Goal: Use online tool/utility: Utilize a website feature to perform a specific function

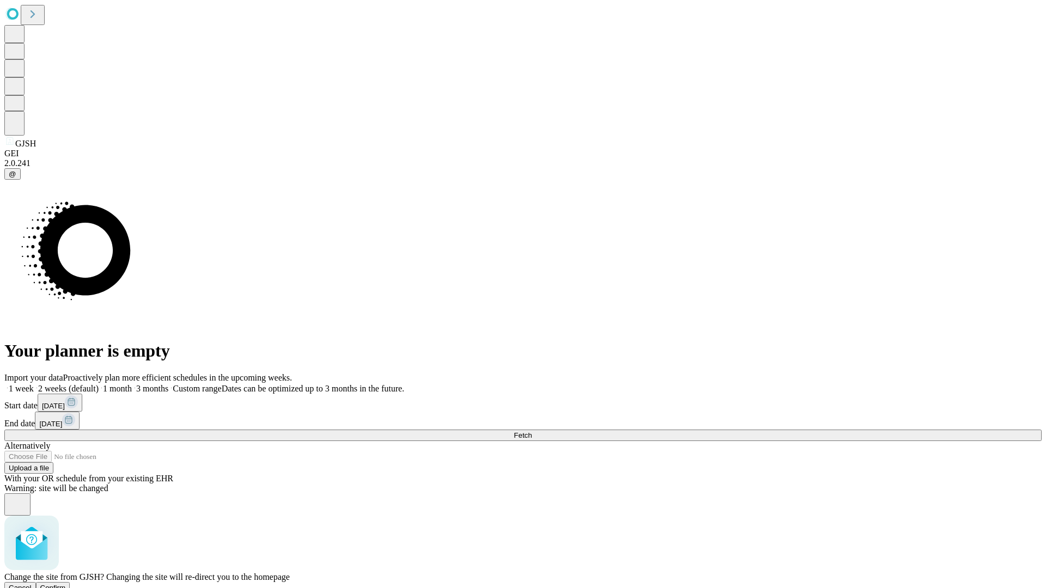
click at [66, 584] on span "Confirm" at bounding box center [53, 588] width 26 height 8
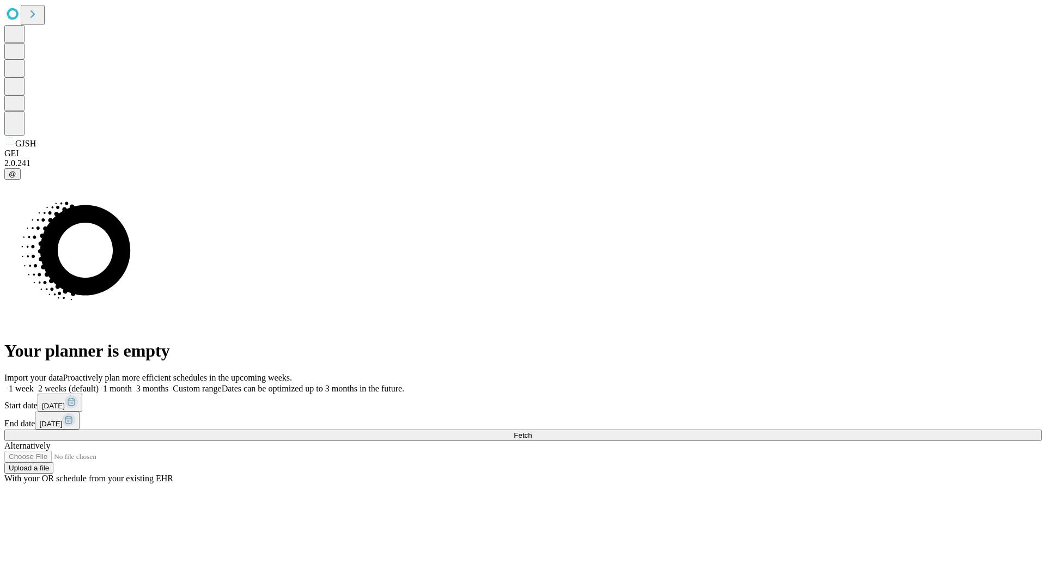
click at [34, 384] on label "1 week" at bounding box center [18, 388] width 29 height 9
click at [532, 431] on span "Fetch" at bounding box center [523, 435] width 18 height 8
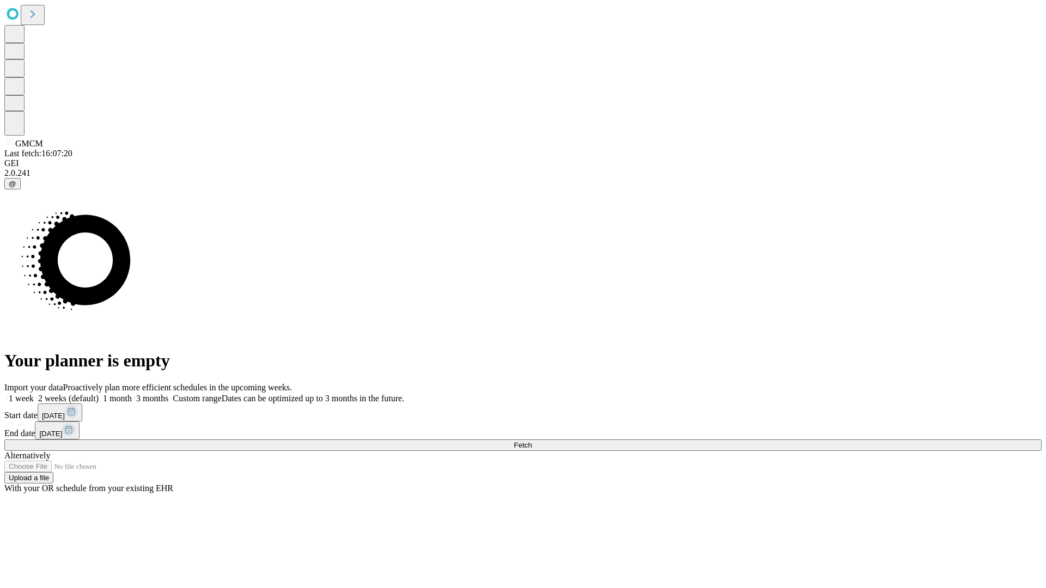
click at [532, 441] on span "Fetch" at bounding box center [523, 445] width 18 height 8
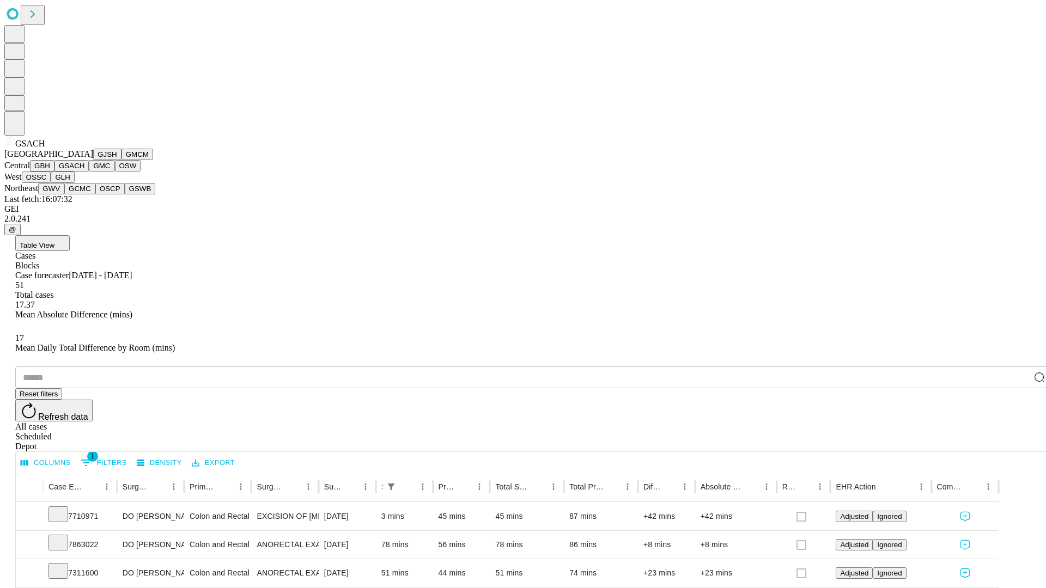
click at [89, 172] on button "GMC" at bounding box center [102, 165] width 26 height 11
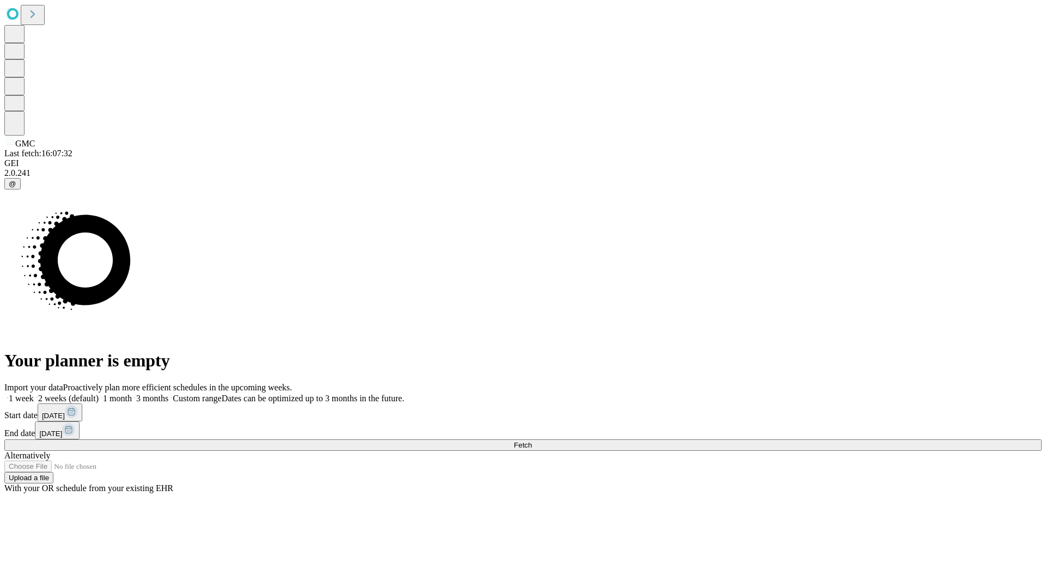
click at [34, 394] on label "1 week" at bounding box center [18, 398] width 29 height 9
click at [532, 441] on span "Fetch" at bounding box center [523, 445] width 18 height 8
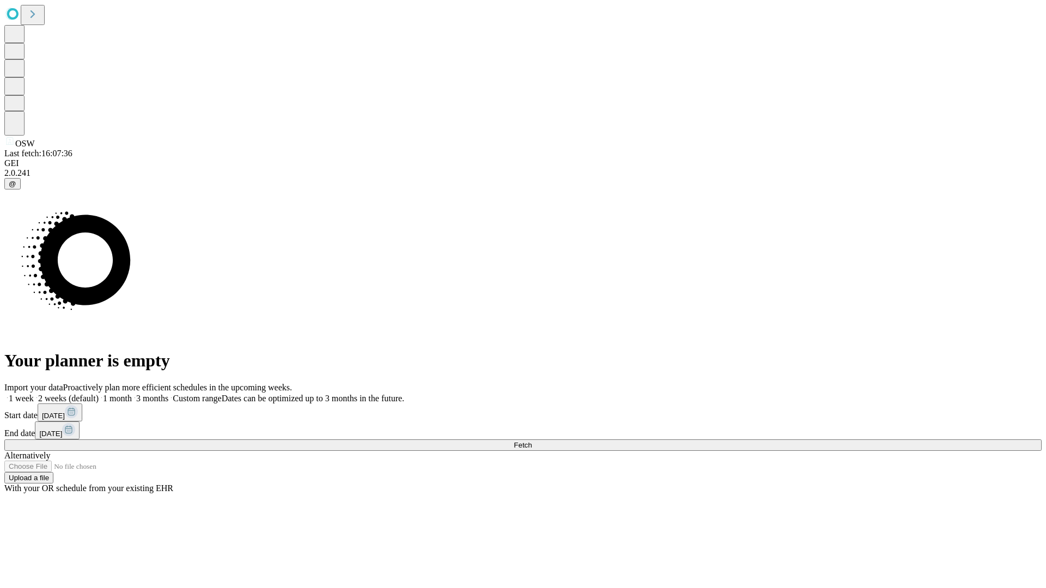
click at [34, 394] on label "1 week" at bounding box center [18, 398] width 29 height 9
click at [532, 441] on span "Fetch" at bounding box center [523, 445] width 18 height 8
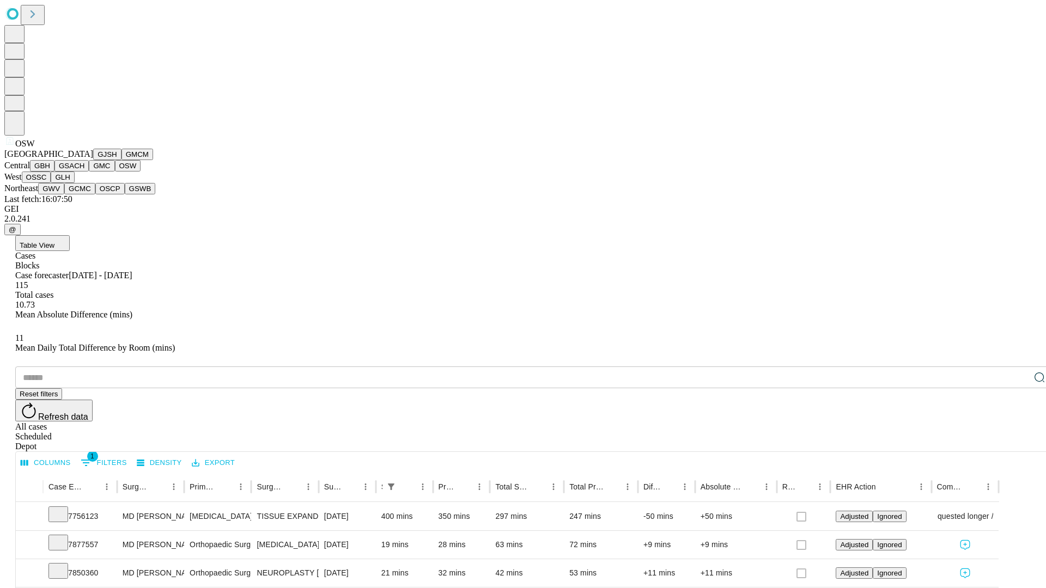
click at [51, 183] on button "OSSC" at bounding box center [36, 177] width 29 height 11
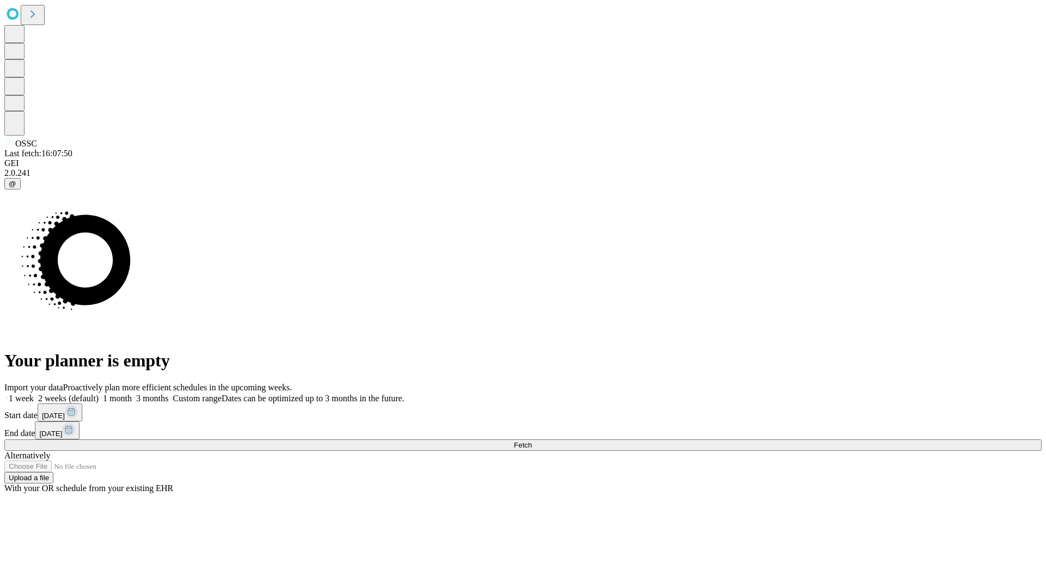
click at [34, 394] on label "1 week" at bounding box center [18, 398] width 29 height 9
click at [532, 441] on span "Fetch" at bounding box center [523, 445] width 18 height 8
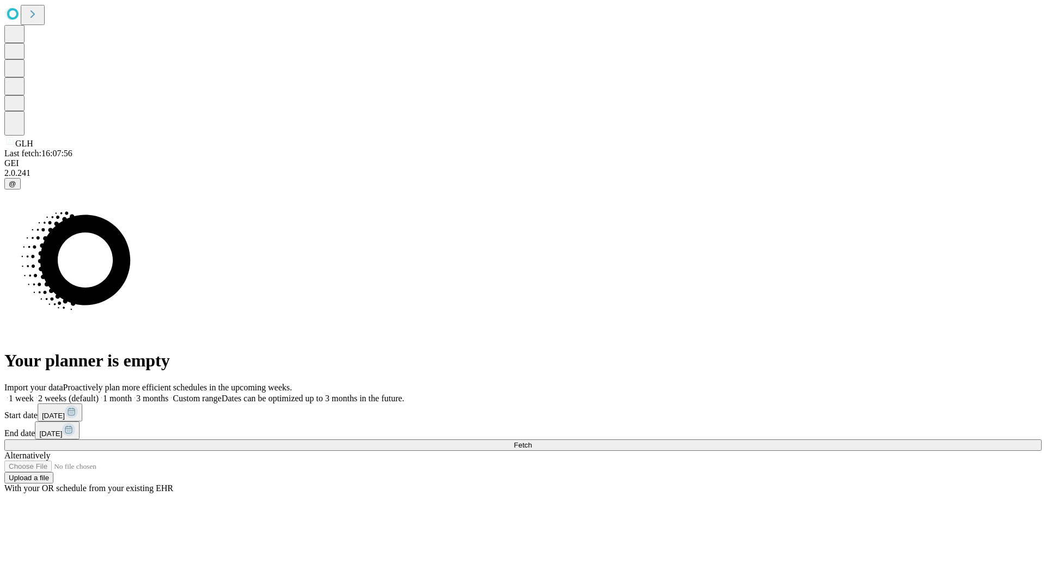
click at [34, 394] on label "1 week" at bounding box center [18, 398] width 29 height 9
click at [532, 441] on span "Fetch" at bounding box center [523, 445] width 18 height 8
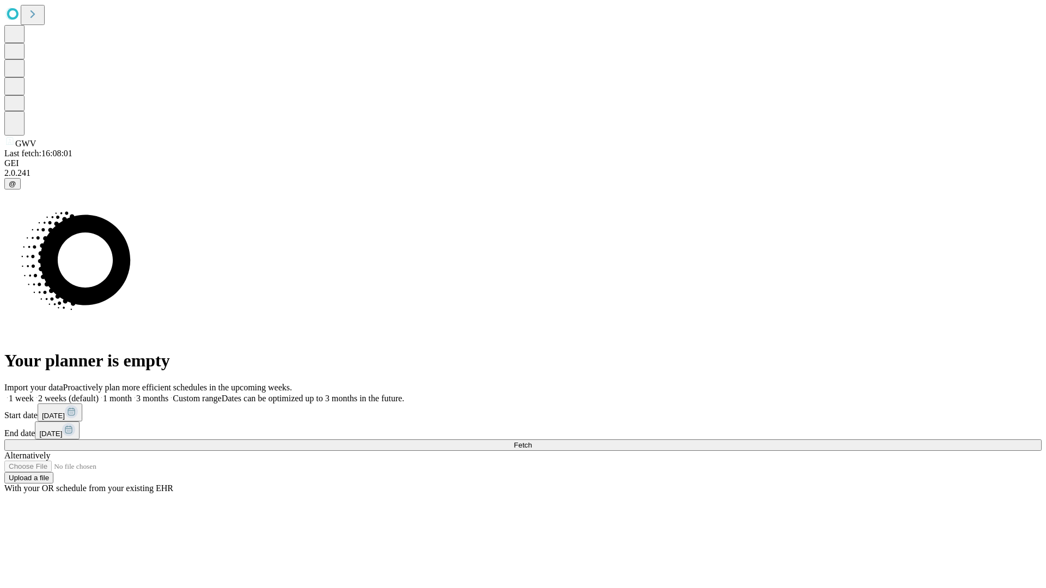
click at [34, 394] on label "1 week" at bounding box center [18, 398] width 29 height 9
click at [532, 441] on span "Fetch" at bounding box center [523, 445] width 18 height 8
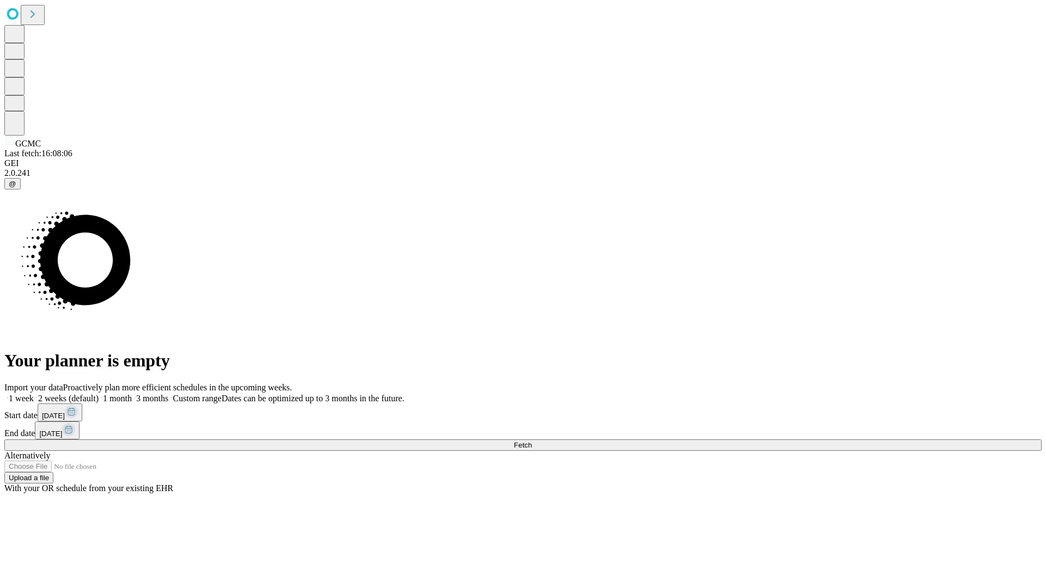
click at [34, 394] on label "1 week" at bounding box center [18, 398] width 29 height 9
click at [532, 441] on span "Fetch" at bounding box center [523, 445] width 18 height 8
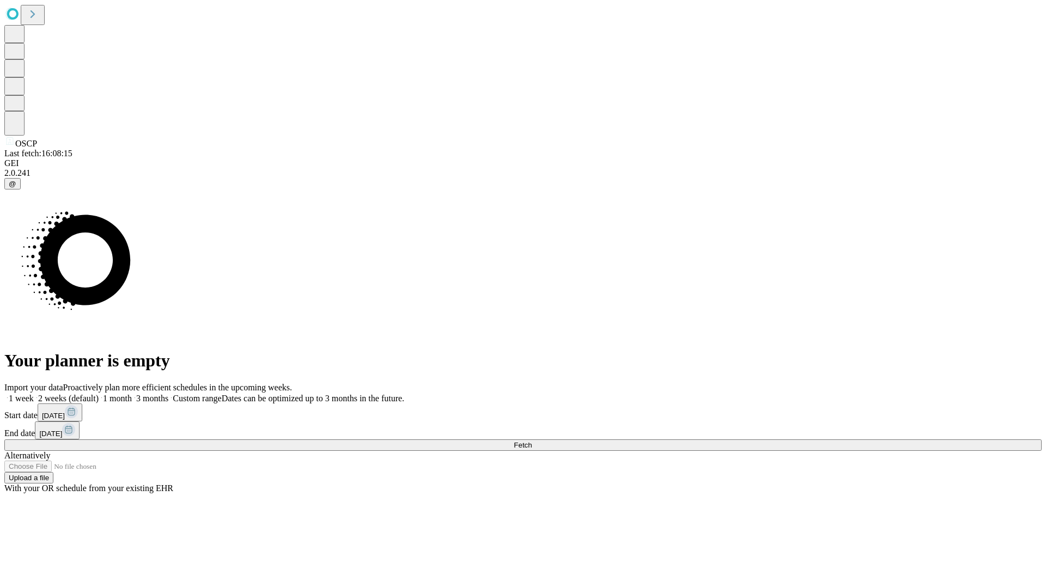
click at [532, 441] on span "Fetch" at bounding box center [523, 445] width 18 height 8
